Goal: Task Accomplishment & Management: Manage account settings

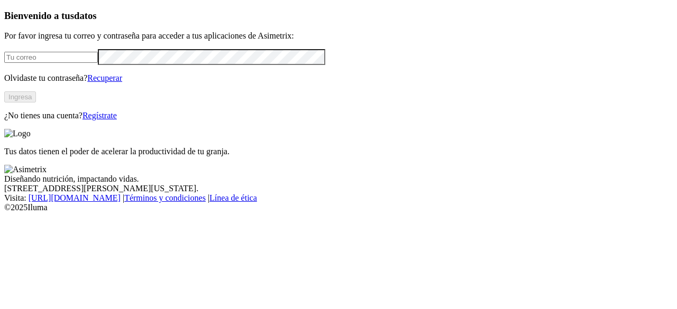
click at [82, 63] on input "email" at bounding box center [51, 57] width 94 height 11
click at [98, 63] on input "email" at bounding box center [51, 57] width 94 height 11
type input "[PERSON_NAME][EMAIL_ADDRESS][PERSON_NAME][DOMAIN_NAME]"
click at [122, 82] on link "Recuperar" at bounding box center [104, 77] width 35 height 9
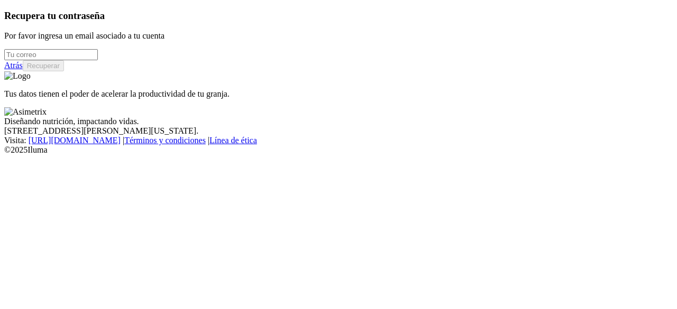
click at [98, 60] on input "email" at bounding box center [51, 54] width 94 height 11
type input "[PERSON_NAME][EMAIL_ADDRESS][PERSON_NAME][DOMAIN_NAME]"
click at [64, 71] on button "Recuperar" at bounding box center [43, 65] width 41 height 11
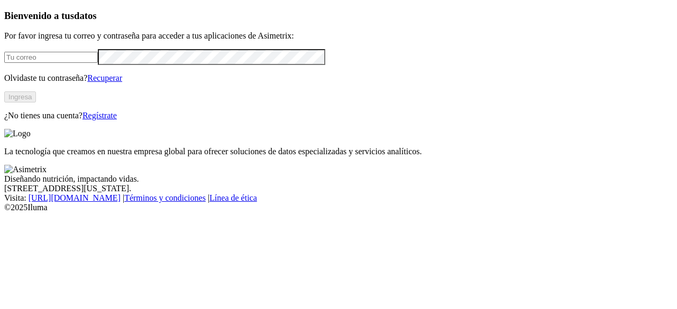
click at [98, 63] on input "email" at bounding box center [51, 57] width 94 height 11
type input "jhonatan.rojas@aliar.com.co"
click input "submit" at bounding box center [0, 0] width 0 height 0
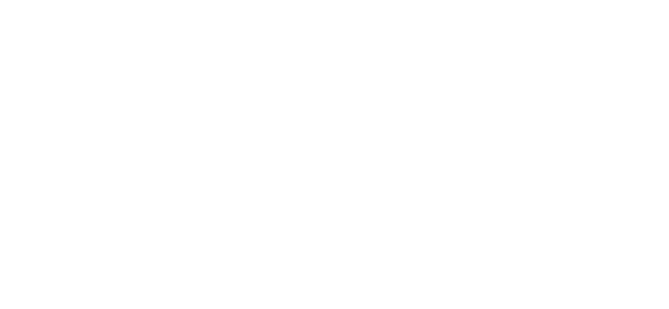
type input "plantas"
